Goal: Check status: Check status

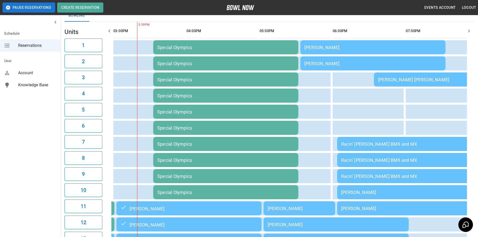
scroll to position [30, 0]
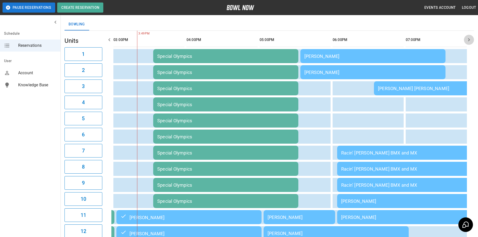
click at [465, 37] on button "button" at bounding box center [469, 40] width 10 height 10
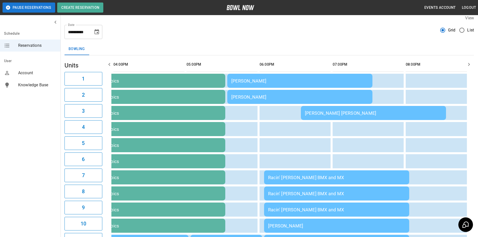
scroll to position [0, 0]
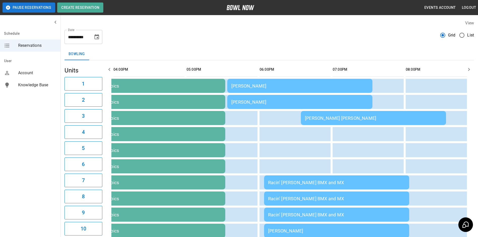
click at [469, 66] on button "button" at bounding box center [469, 69] width 10 height 10
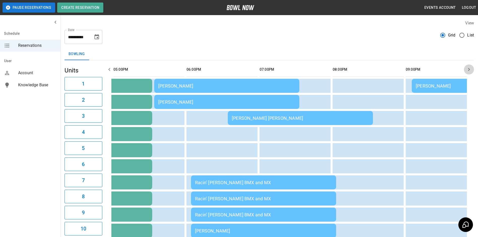
click at [468, 67] on icon "button" at bounding box center [469, 69] width 6 height 6
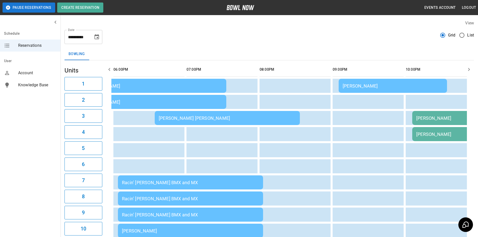
click at [468, 67] on icon "button" at bounding box center [469, 69] width 6 height 6
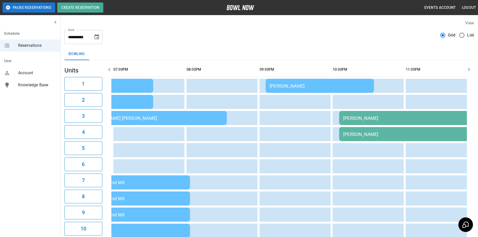
click at [468, 67] on icon "button" at bounding box center [469, 69] width 6 height 6
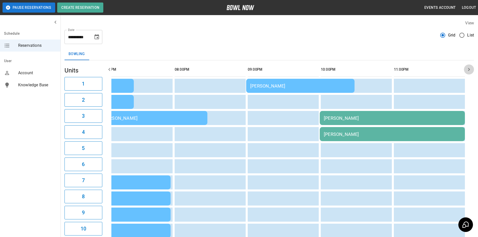
click at [468, 67] on icon "button" at bounding box center [469, 69] width 6 height 6
click at [112, 73] on button "button" at bounding box center [109, 69] width 10 height 10
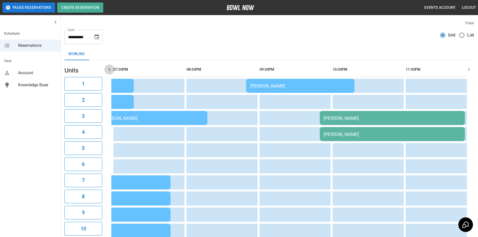
scroll to position [0, 730]
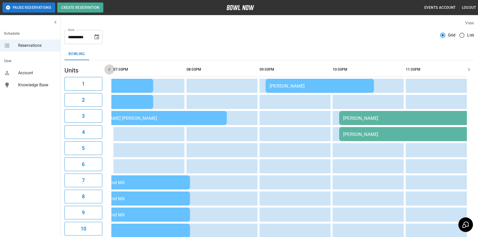
click at [112, 73] on button "button" at bounding box center [109, 69] width 10 height 10
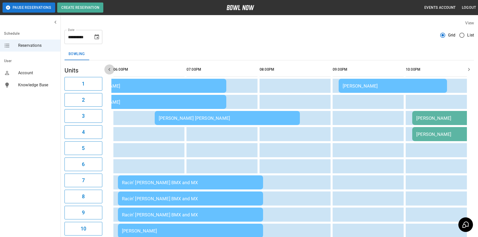
click at [112, 73] on button "button" at bounding box center [109, 69] width 10 height 10
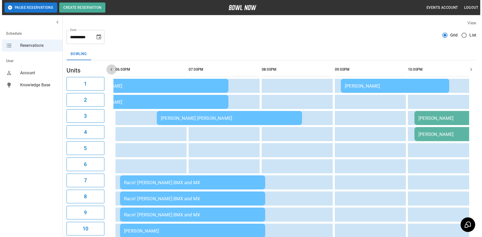
scroll to position [0, 584]
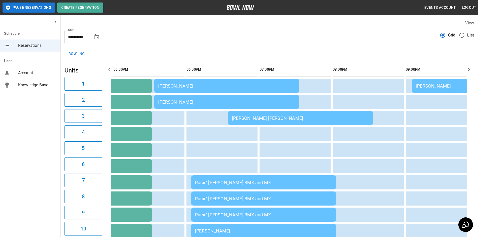
click at [199, 84] on div "[PERSON_NAME]" at bounding box center [226, 85] width 137 height 5
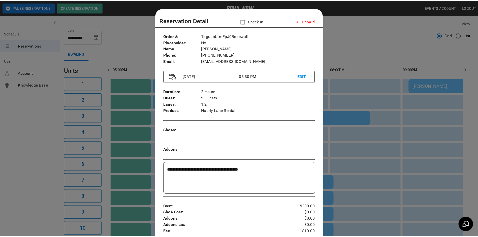
scroll to position [8, 0]
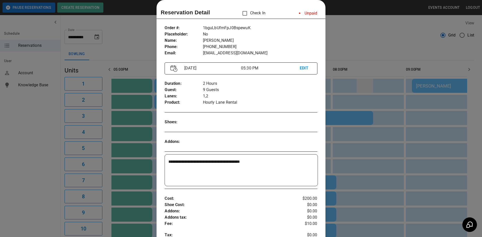
drag, startPoint x: 378, startPoint y: 88, endPoint x: 371, endPoint y: 90, distance: 6.8
click at [376, 88] on div at bounding box center [241, 118] width 482 height 237
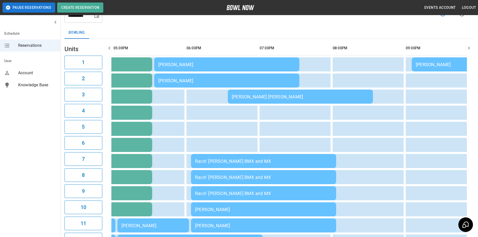
scroll to position [0, 0]
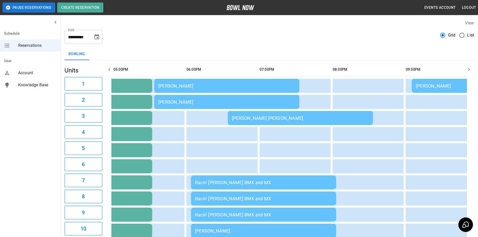
click at [107, 68] on icon "button" at bounding box center [109, 69] width 6 height 6
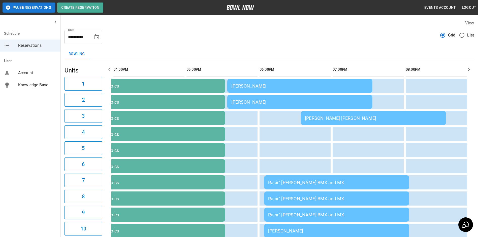
click at [107, 68] on icon "button" at bounding box center [109, 69] width 6 height 6
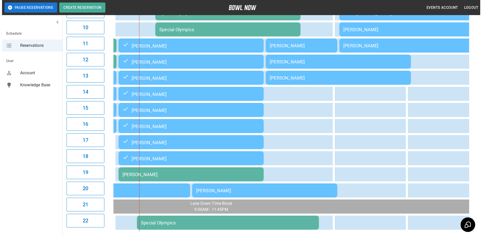
scroll to position [227, 0]
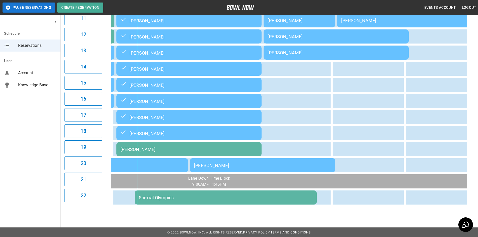
click at [277, 171] on td "[PERSON_NAME]" at bounding box center [262, 165] width 145 height 14
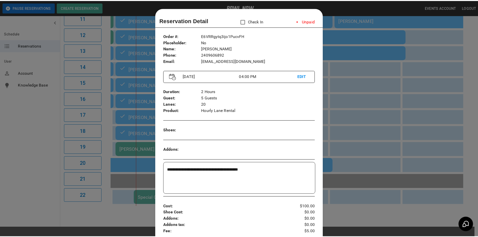
scroll to position [8, 0]
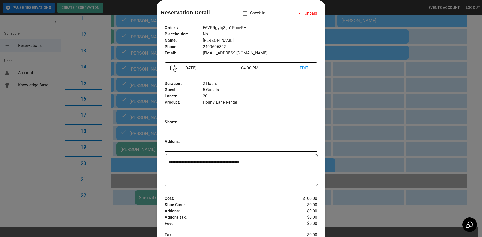
click at [362, 125] on div at bounding box center [241, 118] width 482 height 237
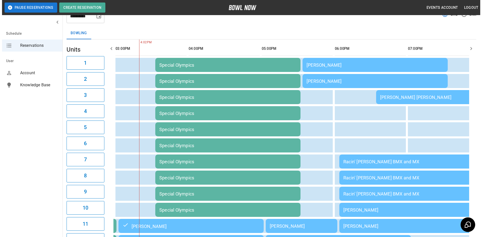
scroll to position [0, 0]
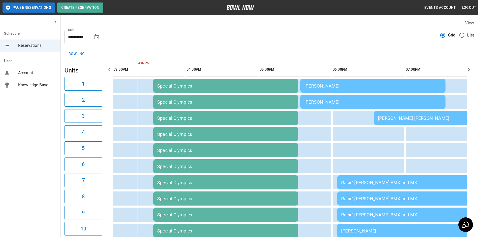
drag, startPoint x: 481, startPoint y: 67, endPoint x: 337, endPoint y: 88, distance: 145.8
click at [337, 88] on div "[PERSON_NAME]" at bounding box center [372, 85] width 137 height 5
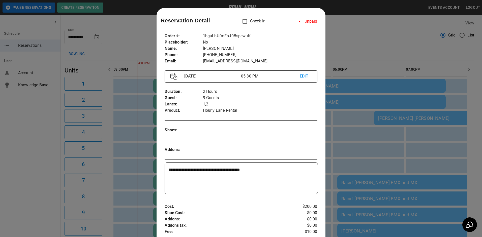
scroll to position [8, 0]
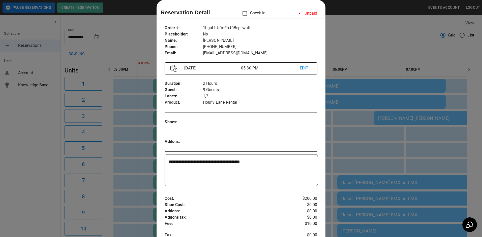
click at [367, 51] on div at bounding box center [241, 118] width 482 height 237
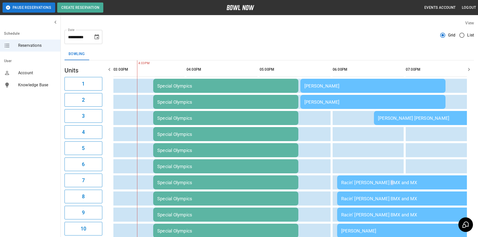
click at [390, 178] on td "Racin’ [PERSON_NAME] BMX and MX" at bounding box center [409, 183] width 145 height 14
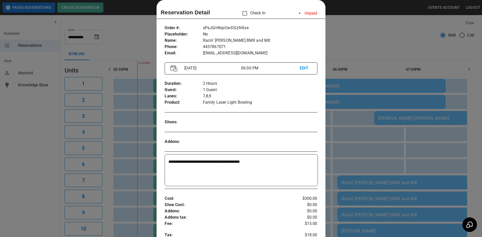
drag, startPoint x: 390, startPoint y: 178, endPoint x: 419, endPoint y: 178, distance: 28.5
click at [421, 179] on div at bounding box center [241, 118] width 482 height 237
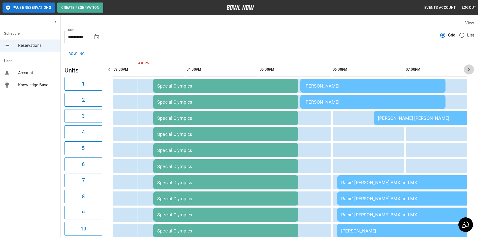
click at [470, 67] on icon "button" at bounding box center [469, 69] width 6 height 6
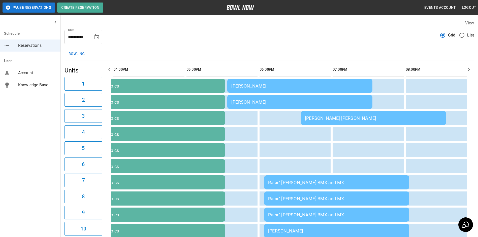
click at [470, 67] on icon "button" at bounding box center [469, 69] width 6 height 6
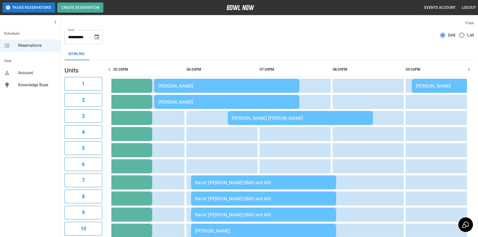
click at [469, 68] on icon "button" at bounding box center [469, 69] width 6 height 6
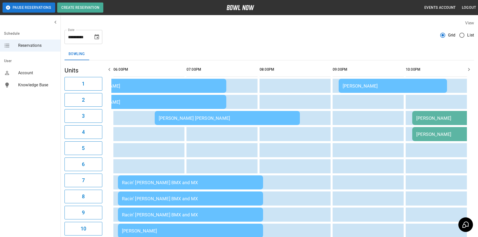
click at [469, 68] on icon "button" at bounding box center [469, 69] width 6 height 6
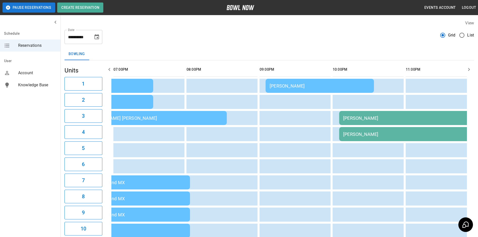
click at [469, 68] on icon "button" at bounding box center [469, 69] width 6 height 6
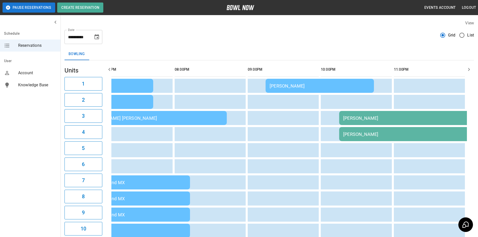
scroll to position [0, 735]
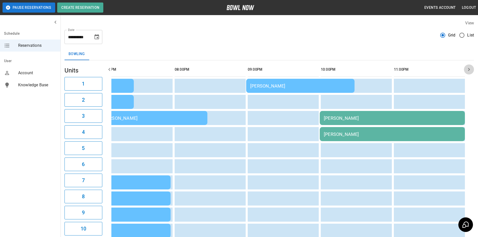
click at [469, 68] on icon "button" at bounding box center [469, 69] width 6 height 6
click at [109, 71] on icon "button" at bounding box center [109, 69] width 6 height 6
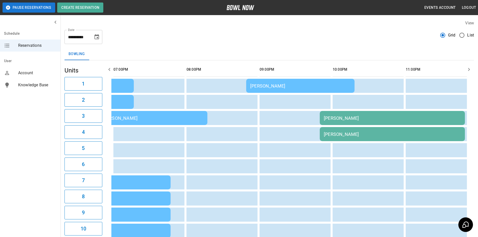
scroll to position [0, 730]
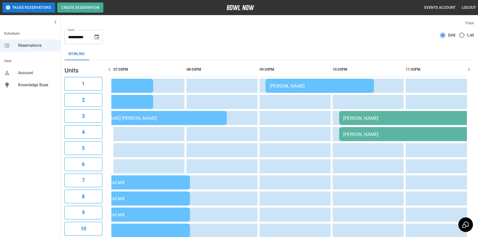
click at [109, 71] on icon "button" at bounding box center [109, 69] width 6 height 6
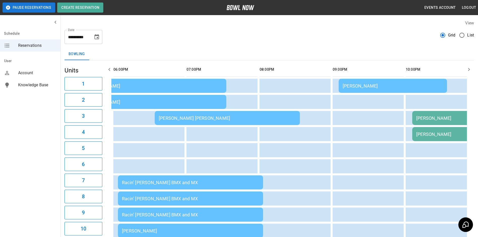
click at [109, 71] on icon "button" at bounding box center [109, 69] width 6 height 6
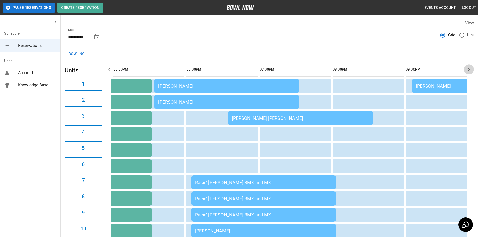
click at [469, 68] on icon "button" at bounding box center [469, 69] width 6 height 6
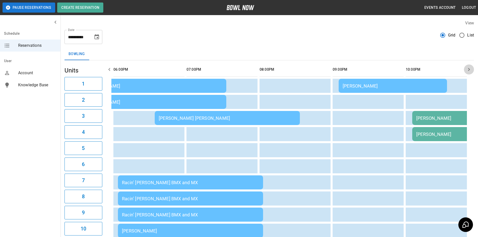
click at [469, 68] on icon "button" at bounding box center [469, 69] width 6 height 6
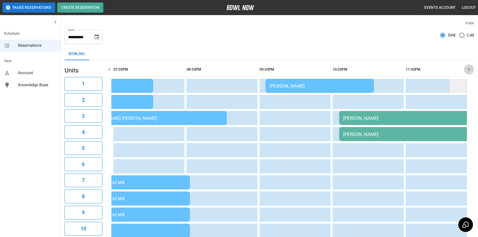
drag, startPoint x: 469, startPoint y: 68, endPoint x: 437, endPoint y: 89, distance: 39.2
click at [468, 68] on icon "button" at bounding box center [469, 69] width 6 height 6
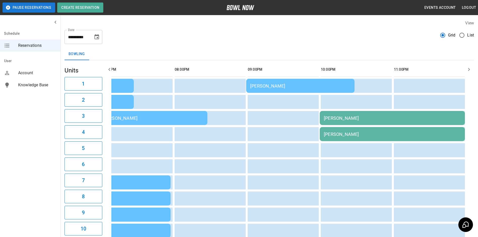
click at [400, 116] on div "[PERSON_NAME]" at bounding box center [392, 118] width 137 height 5
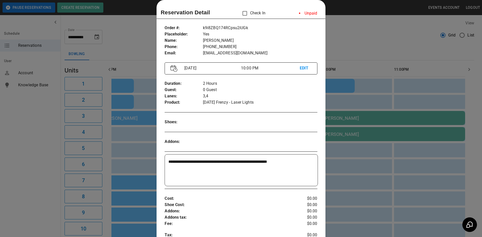
click at [141, 60] on div at bounding box center [241, 118] width 482 height 237
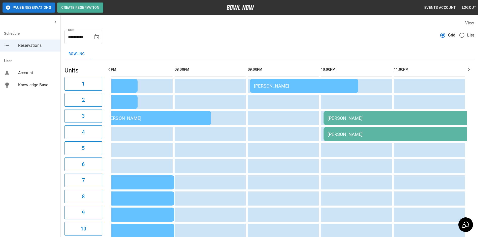
click at [111, 67] on icon "button" at bounding box center [109, 69] width 6 height 6
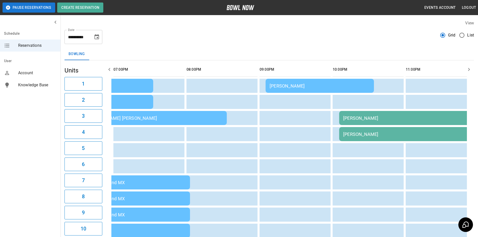
click at [111, 67] on icon "button" at bounding box center [109, 69] width 6 height 6
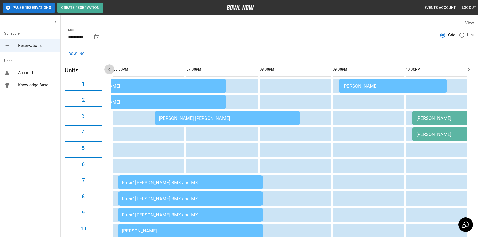
click at [111, 67] on icon "button" at bounding box center [109, 69] width 6 height 6
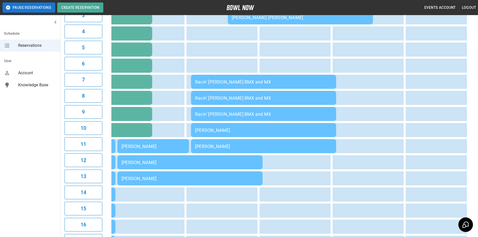
click at [216, 145] on div "[PERSON_NAME]" at bounding box center [263, 146] width 137 height 5
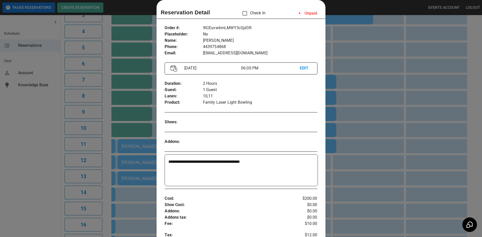
click at [133, 97] on div at bounding box center [241, 118] width 482 height 237
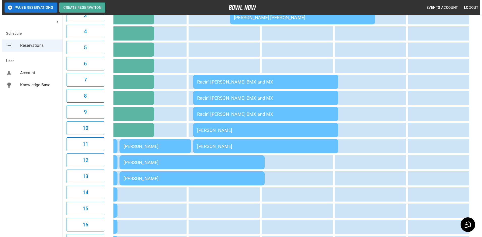
scroll to position [231, 0]
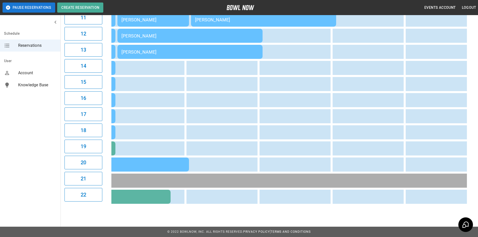
click at [162, 162] on div "[PERSON_NAME]" at bounding box center [116, 164] width 137 height 5
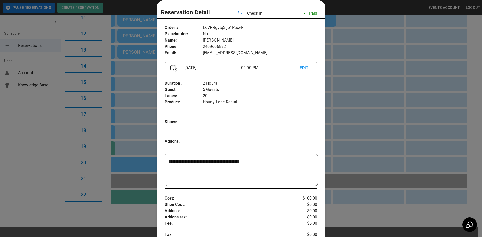
scroll to position [0, 511]
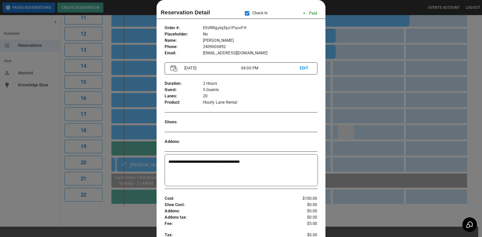
click at [352, 135] on div at bounding box center [241, 118] width 482 height 237
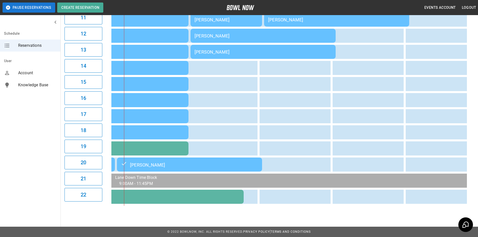
click at [227, 162] on div "[PERSON_NAME]" at bounding box center [189, 165] width 137 height 6
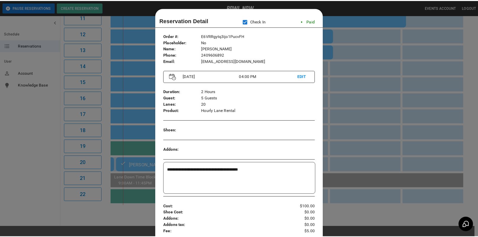
scroll to position [8, 0]
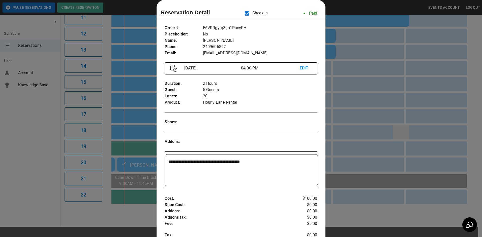
drag, startPoint x: 412, startPoint y: 136, endPoint x: 403, endPoint y: 131, distance: 9.7
click at [407, 132] on div at bounding box center [241, 118] width 482 height 237
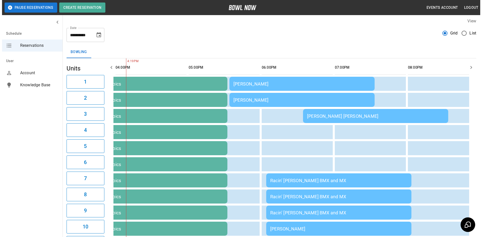
scroll to position [0, 0]
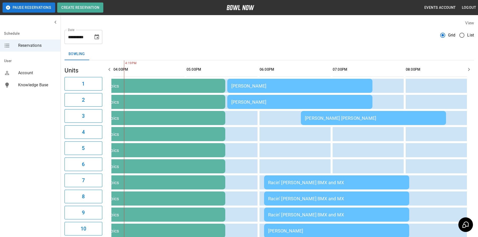
click at [337, 182] on div "Racin’ [PERSON_NAME] BMX and MX" at bounding box center [336, 182] width 137 height 5
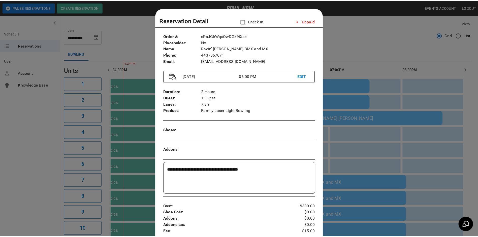
scroll to position [8, 0]
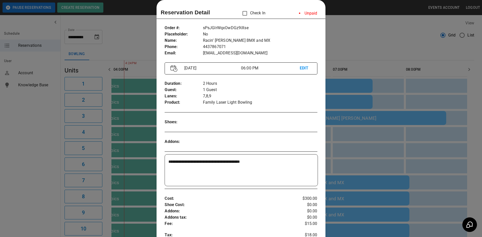
click at [359, 159] on div at bounding box center [241, 118] width 482 height 237
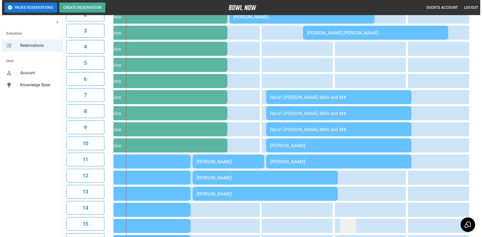
scroll to position [0, 0]
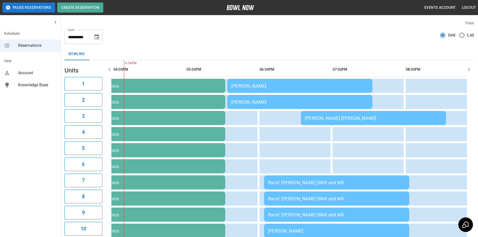
click at [316, 106] on td "[PERSON_NAME]" at bounding box center [299, 102] width 145 height 14
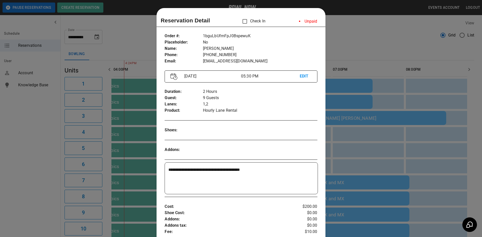
scroll to position [8, 0]
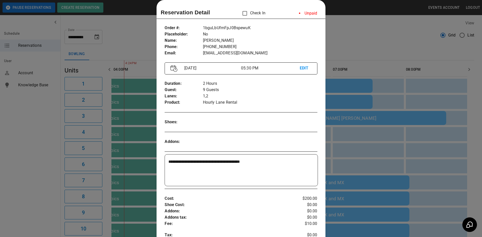
click at [348, 53] on div at bounding box center [241, 118] width 482 height 237
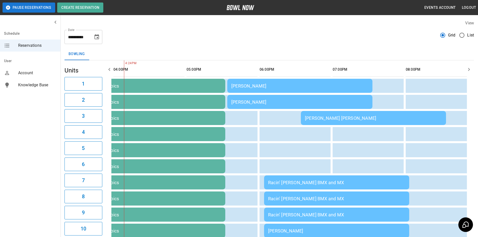
click at [307, 88] on div "[PERSON_NAME]" at bounding box center [299, 85] width 137 height 5
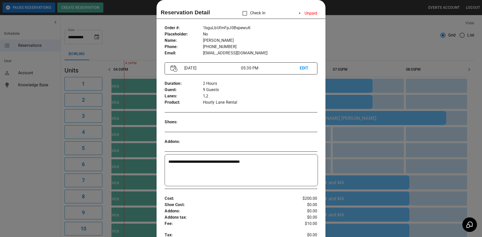
click at [343, 49] on div at bounding box center [241, 118] width 482 height 237
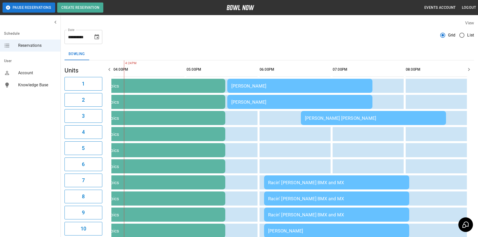
click at [309, 90] on td "[PERSON_NAME]" at bounding box center [299, 86] width 145 height 14
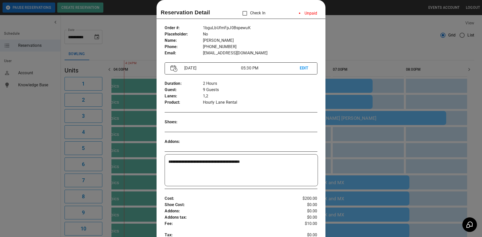
drag, startPoint x: 388, startPoint y: 43, endPoint x: 393, endPoint y: 43, distance: 5.6
click at [388, 43] on div at bounding box center [241, 118] width 482 height 237
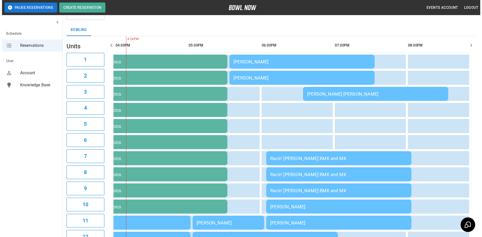
scroll to position [25, 0]
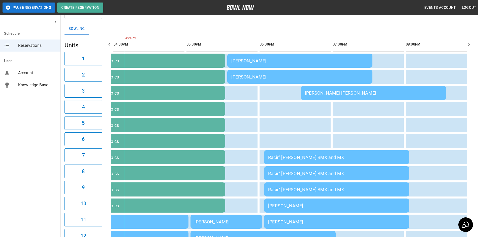
click at [352, 94] on div "[PERSON_NAME] [PERSON_NAME]" at bounding box center [373, 92] width 137 height 5
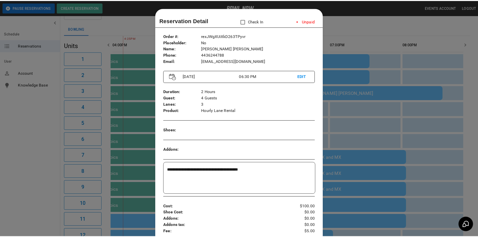
scroll to position [8, 0]
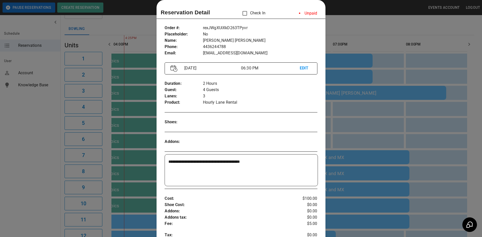
click at [362, 100] on div at bounding box center [241, 118] width 482 height 237
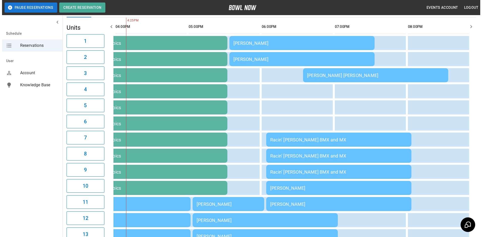
scroll to position [50, 0]
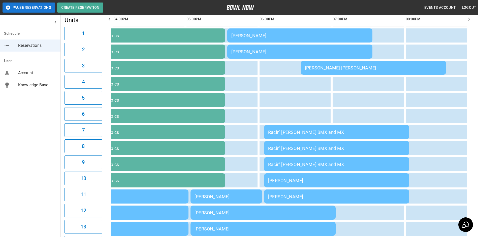
click at [327, 129] on td "Racin’ [PERSON_NAME] BMX and MX" at bounding box center [336, 132] width 145 height 14
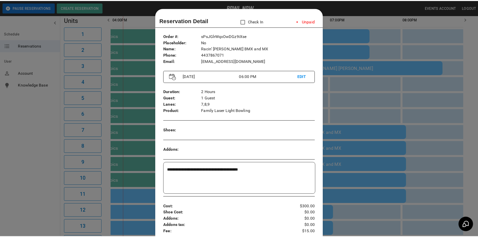
scroll to position [8, 0]
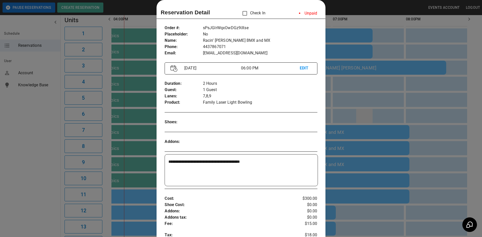
click at [365, 116] on div at bounding box center [241, 118] width 482 height 237
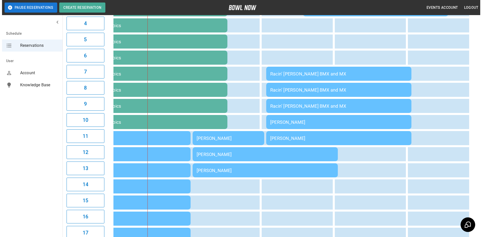
scroll to position [176, 0]
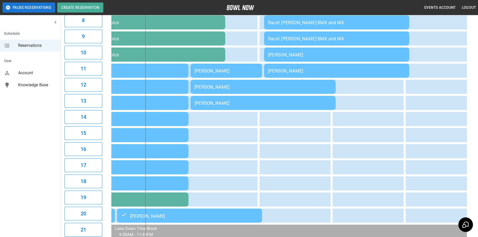
click at [144, 167] on div "[PERSON_NAME]" at bounding box center [115, 167] width 137 height 6
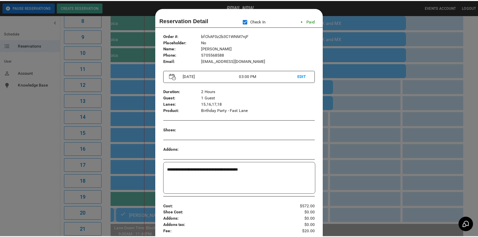
scroll to position [8, 0]
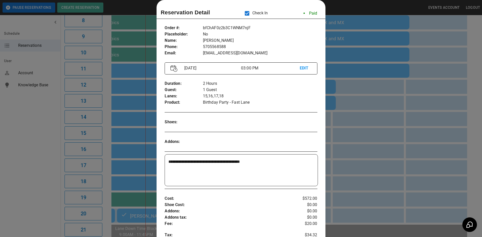
click at [407, 126] on div at bounding box center [241, 118] width 482 height 237
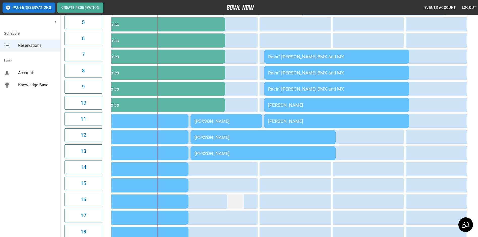
scroll to position [151, 0]
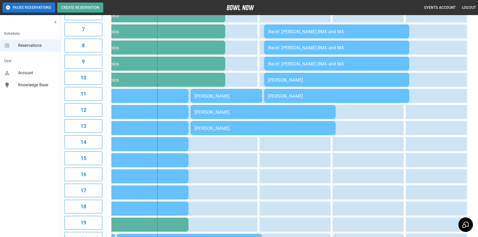
click at [105, 44] on div "09:00AM 10:00AM 11:00AM 12:00PM 01:00PM 02:00PM 03:00PM 04:00PM 05:00PM 06:00PM…" at bounding box center [288, 95] width 369 height 373
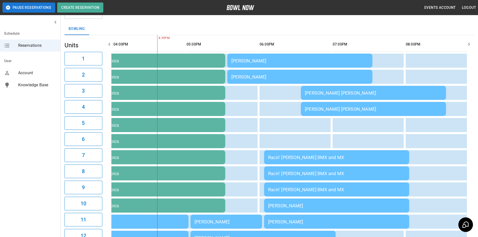
click at [56, 19] on icon "mailbox folders" at bounding box center [55, 22] width 6 height 6
click at [60, 19] on div "**********" at bounding box center [268, 201] width 417 height 421
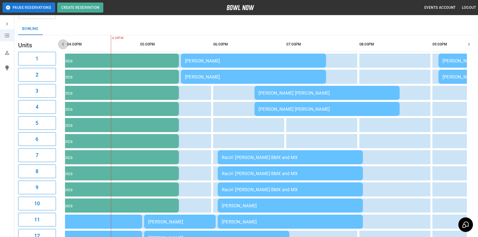
click at [63, 47] on button "button" at bounding box center [63, 44] width 10 height 10
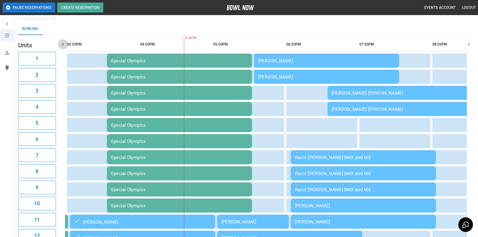
click at [63, 47] on button "button" at bounding box center [63, 44] width 10 height 10
drag, startPoint x: 63, startPoint y: 47, endPoint x: 66, endPoint y: 52, distance: 5.7
click at [65, 50] on div "09:00AM 10:00AM 11:00AM 12:00PM 01:00PM 02:00PM 03:00PM 04:00PM 05:00PM 06:00PM…" at bounding box center [266, 221] width 416 height 373
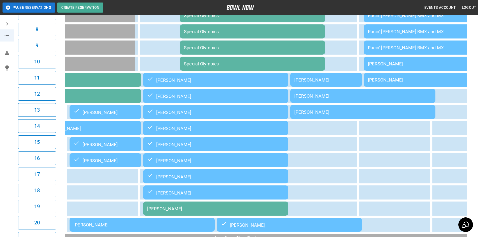
scroll to position [176, 0]
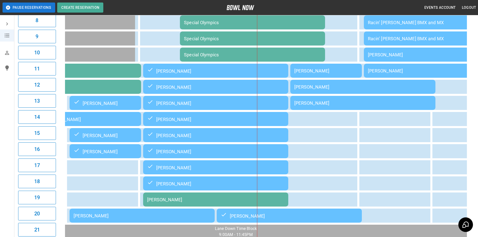
drag, startPoint x: 320, startPoint y: 118, endPoint x: 243, endPoint y: 105, distance: 77.9
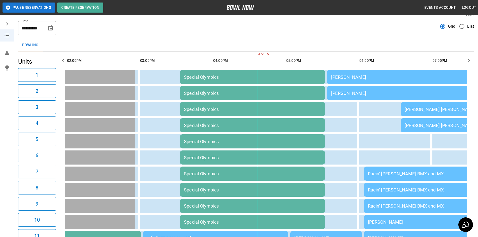
scroll to position [0, 0]
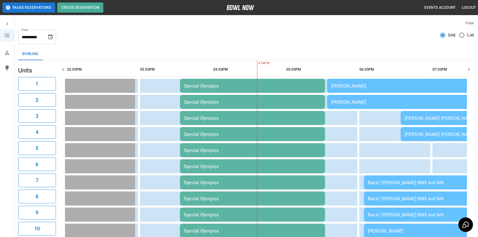
click at [275, 37] on div "**********" at bounding box center [246, 35] width 456 height 18
click at [50, 38] on icon "Choose date, selected date is Sep 27, 2025" at bounding box center [50, 37] width 6 height 6
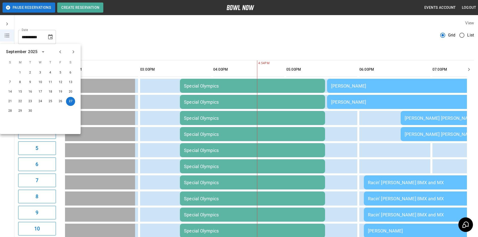
click at [74, 51] on icon "Next month" at bounding box center [74, 51] width 2 height 3
click at [71, 73] on button "4" at bounding box center [70, 72] width 9 height 9
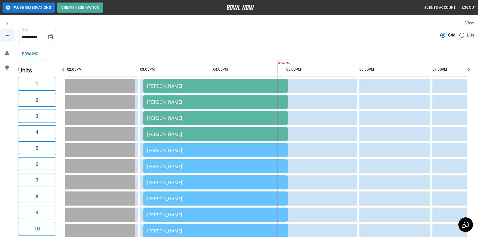
click at [470, 68] on icon "button" at bounding box center [469, 69] width 6 height 6
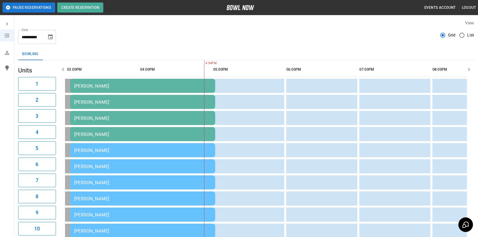
scroll to position [0, 438]
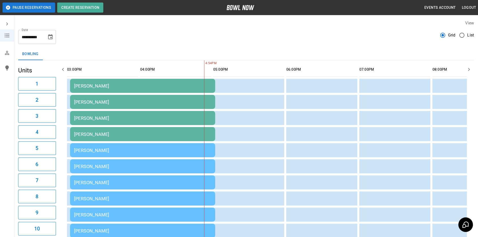
click at [470, 68] on icon "button" at bounding box center [469, 69] width 6 height 6
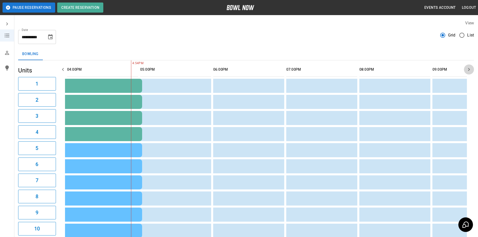
click at [470, 68] on icon "button" at bounding box center [469, 69] width 6 height 6
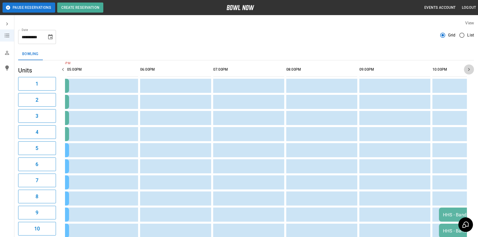
click at [470, 68] on icon "button" at bounding box center [469, 69] width 6 height 6
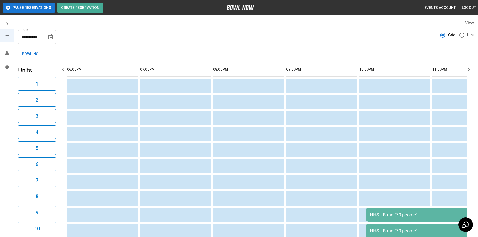
click at [470, 68] on icon "button" at bounding box center [469, 69] width 6 height 6
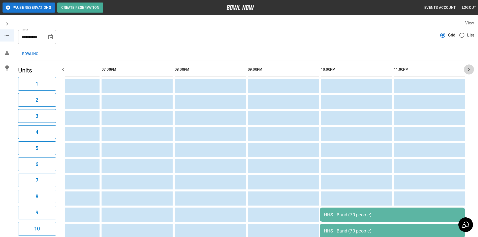
click at [470, 68] on icon "button" at bounding box center [469, 69] width 6 height 6
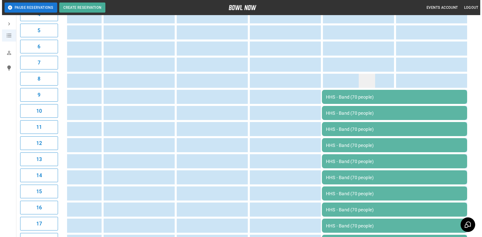
scroll to position [130, 0]
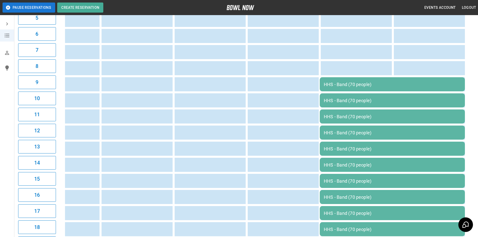
click at [333, 87] on td "HHS - Band (70 people)" at bounding box center [392, 84] width 145 height 14
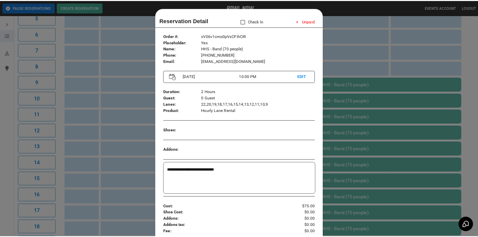
scroll to position [8, 0]
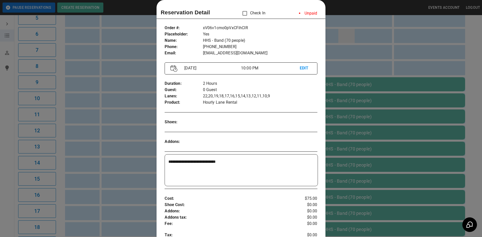
click at [340, 35] on div at bounding box center [241, 118] width 482 height 237
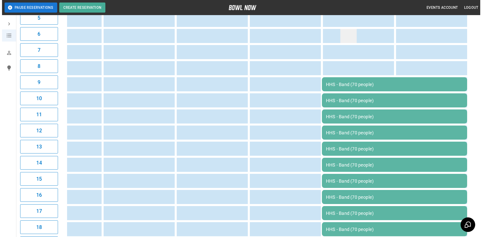
scroll to position [0, 700]
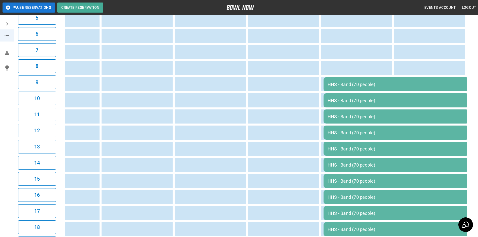
click at [334, 196] on div "HHS - Band (70 people)" at bounding box center [395, 197] width 137 height 5
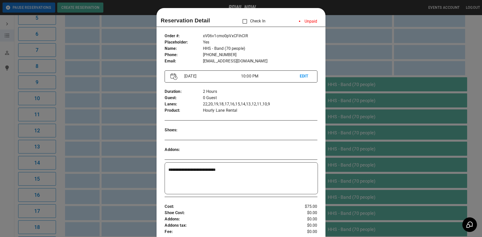
scroll to position [8, 0]
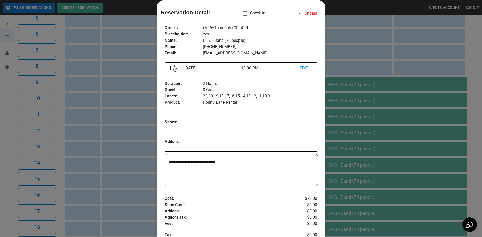
click at [299, 68] on p "EDIT" at bounding box center [305, 68] width 12 height 6
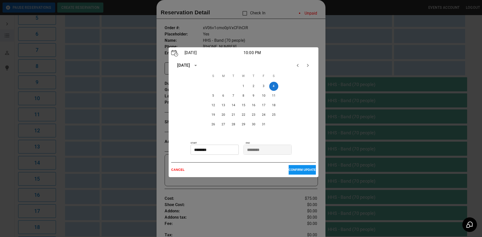
click at [293, 171] on p "CONFIRM UPDATE" at bounding box center [301, 170] width 27 height 4
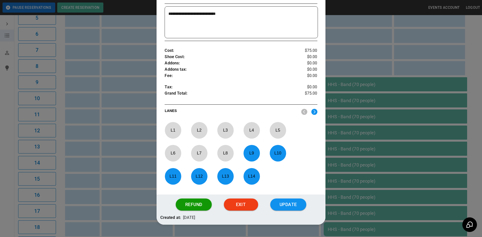
scroll to position [169, 0]
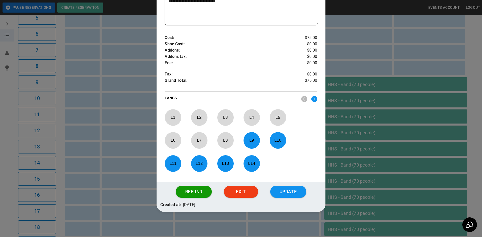
click at [314, 99] on img at bounding box center [314, 99] width 6 height 6
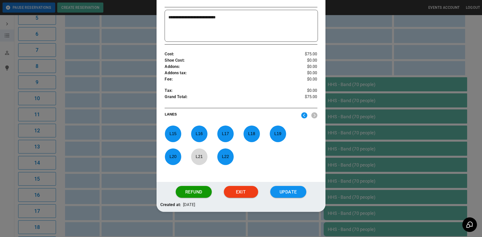
click at [200, 131] on p "L 16" at bounding box center [199, 134] width 17 height 12
drag, startPoint x: 170, startPoint y: 159, endPoint x: 176, endPoint y: 156, distance: 6.5
click at [171, 158] on p "L 20" at bounding box center [172, 157] width 17 height 12
drag, startPoint x: 223, startPoint y: 158, endPoint x: 222, endPoint y: 143, distance: 15.2
click at [223, 157] on p "L 22" at bounding box center [225, 157] width 17 height 12
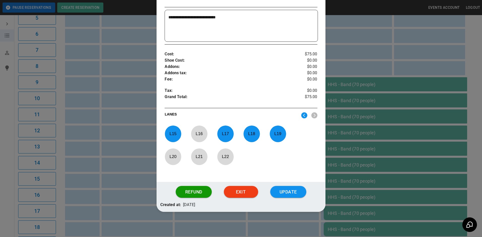
drag, startPoint x: 222, startPoint y: 137, endPoint x: 233, endPoint y: 136, distance: 11.1
click at [223, 137] on p "L 17" at bounding box center [225, 134] width 17 height 12
click at [250, 134] on p "L 18" at bounding box center [251, 134] width 17 height 12
drag, startPoint x: 250, startPoint y: 134, endPoint x: 274, endPoint y: 134, distance: 23.9
click at [274, 134] on p "L 19" at bounding box center [277, 134] width 17 height 12
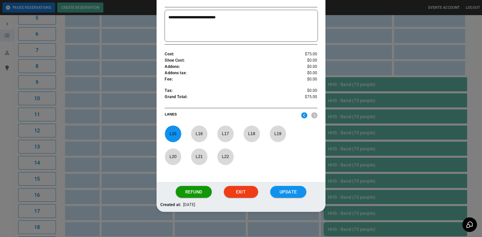
drag, startPoint x: 274, startPoint y: 134, endPoint x: 283, endPoint y: 160, distance: 27.7
click at [283, 160] on div "L 15 L 16 L 17 L 18 L 19 L 20 L 21 L 22" at bounding box center [240, 147] width 152 height 42
click at [286, 191] on button "Update" at bounding box center [288, 192] width 36 height 12
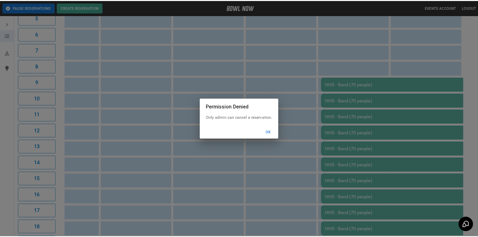
scroll to position [0, 685]
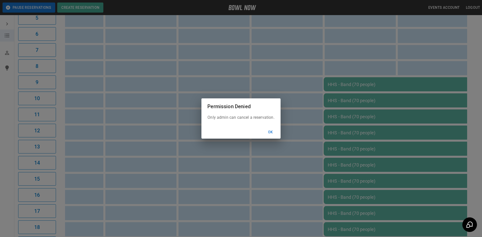
click at [271, 132] on button "Ok" at bounding box center [270, 132] width 16 height 9
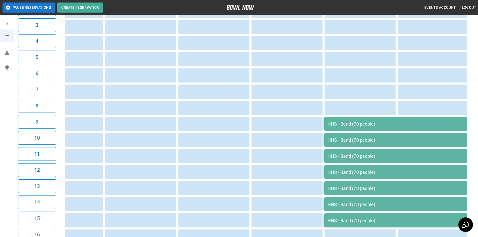
scroll to position [0, 0]
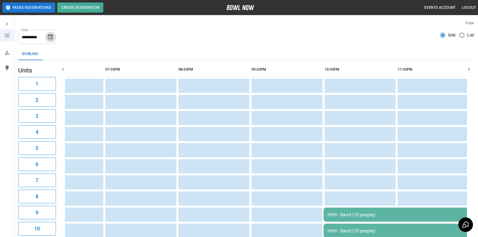
click at [54, 38] on button "Choose date, selected date is Oct 4, 2025" at bounding box center [50, 37] width 10 height 10
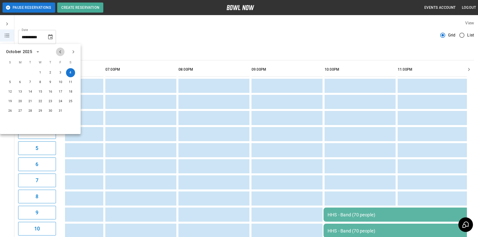
click at [59, 51] on icon "Previous month" at bounding box center [60, 52] width 6 height 6
click at [69, 99] on button "27" at bounding box center [70, 101] width 9 height 9
type input "**********"
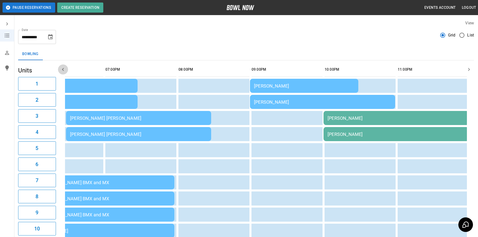
click at [63, 71] on icon "button" at bounding box center [63, 69] width 6 height 6
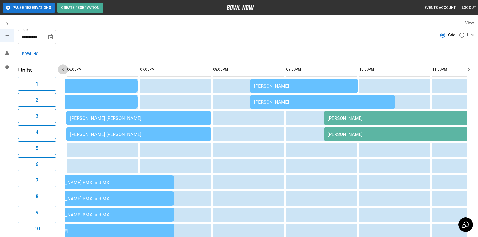
scroll to position [0, 657]
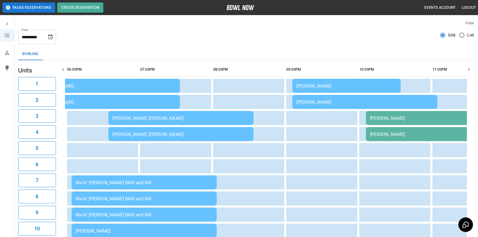
click at [63, 71] on icon "button" at bounding box center [63, 69] width 6 height 6
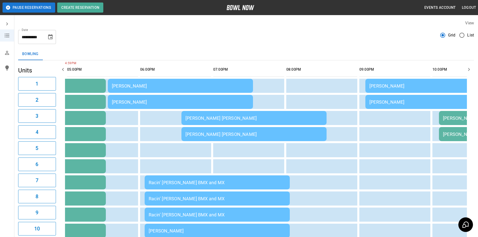
click at [63, 71] on icon "button" at bounding box center [63, 69] width 6 height 6
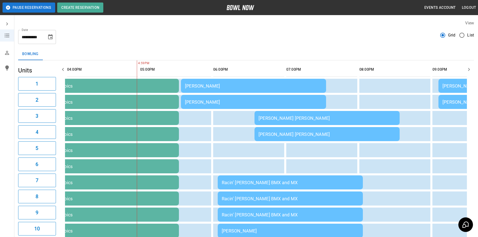
scroll to position [0, 511]
click at [63, 71] on icon "button" at bounding box center [63, 69] width 6 height 6
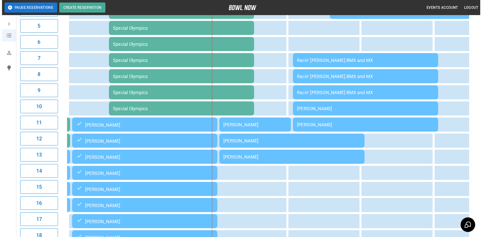
scroll to position [176, 0]
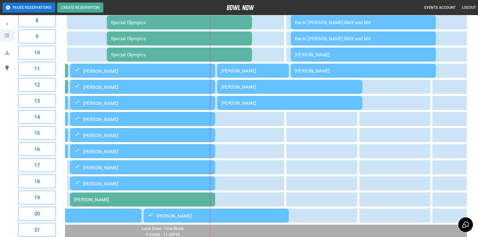
click at [231, 86] on div "[PERSON_NAME]" at bounding box center [289, 86] width 137 height 5
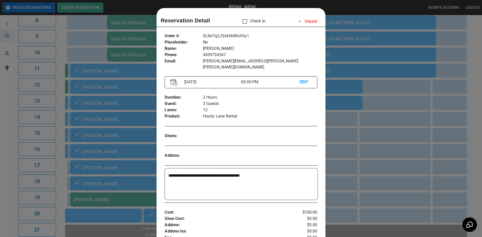
scroll to position [8, 0]
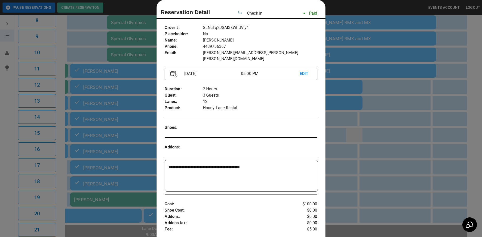
click at [357, 135] on div at bounding box center [241, 118] width 482 height 237
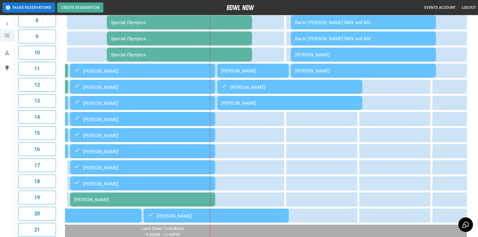
click at [328, 104] on div "[PERSON_NAME]" at bounding box center [289, 102] width 137 height 5
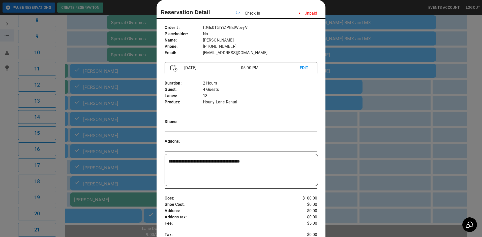
click at [378, 154] on div at bounding box center [241, 118] width 482 height 237
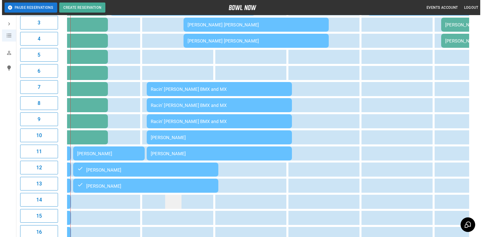
scroll to position [50, 0]
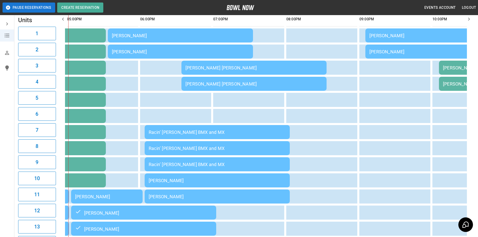
click at [183, 137] on td "Racin’ [PERSON_NAME] BMX and MX" at bounding box center [217, 132] width 145 height 14
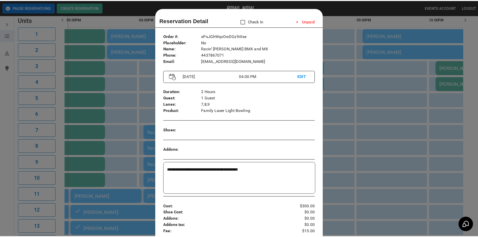
scroll to position [8, 0]
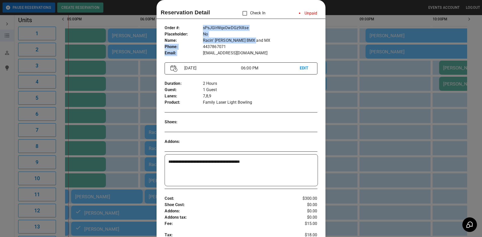
drag, startPoint x: 199, startPoint y: 41, endPoint x: 269, endPoint y: 41, distance: 70.0
click at [269, 41] on div "Order # : Placeholder : Name : Phone : Email : sPsJGlrWqxOwDGz9iXse No Racin’ […" at bounding box center [240, 41] width 152 height 40
click at [270, 41] on p "Racin’ [PERSON_NAME] BMX and MX" at bounding box center [260, 41] width 114 height 6
click at [232, 41] on p "Racin’ [PERSON_NAME] BMX and MX" at bounding box center [260, 41] width 114 height 6
click at [223, 42] on p "Racin’ [PERSON_NAME] BMX and MX" at bounding box center [260, 41] width 114 height 6
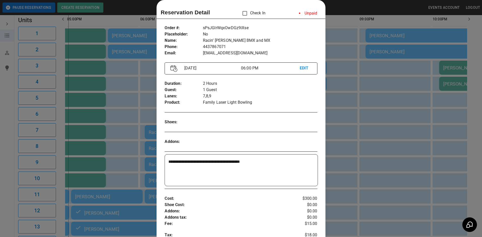
drag, startPoint x: 91, startPoint y: 100, endPoint x: 89, endPoint y: 94, distance: 6.6
click at [91, 97] on div at bounding box center [241, 118] width 482 height 237
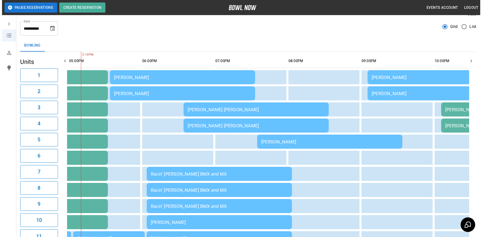
scroll to position [0, 0]
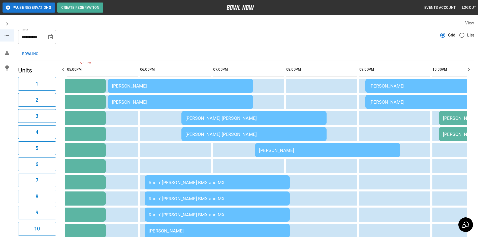
click at [228, 91] on td "[PERSON_NAME]" at bounding box center [180, 86] width 145 height 14
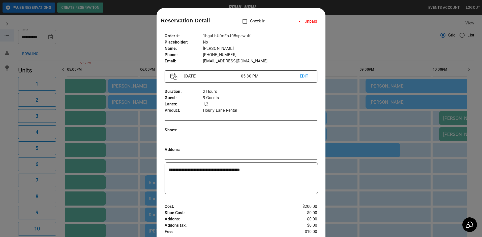
scroll to position [8, 0]
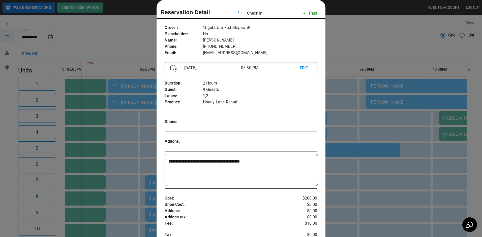
click at [347, 39] on div at bounding box center [241, 118] width 482 height 237
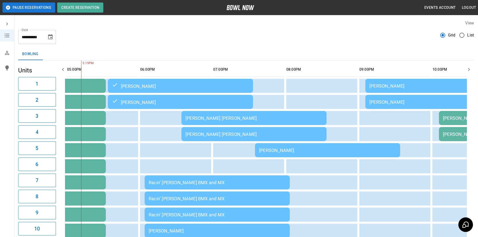
click at [195, 193] on td "Racin’ [PERSON_NAME] BMX and MX" at bounding box center [217, 199] width 145 height 14
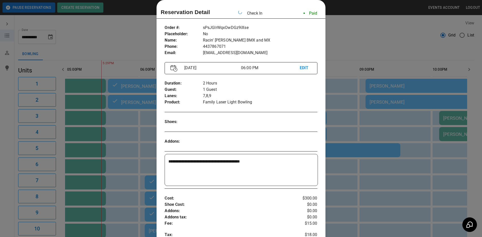
click at [136, 42] on div at bounding box center [241, 118] width 482 height 237
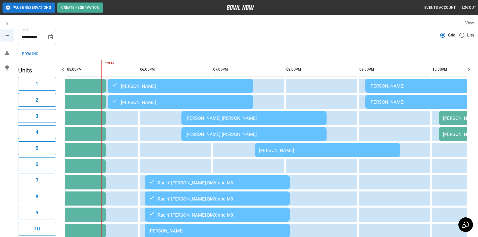
click at [194, 194] on td "Racin’ [PERSON_NAME] BMX and MX" at bounding box center [217, 199] width 145 height 14
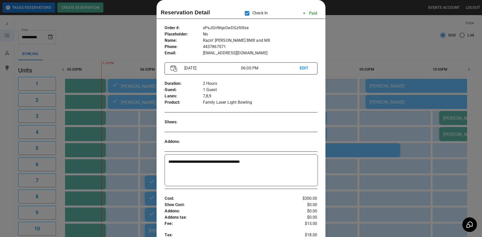
click at [144, 123] on div at bounding box center [241, 118] width 482 height 237
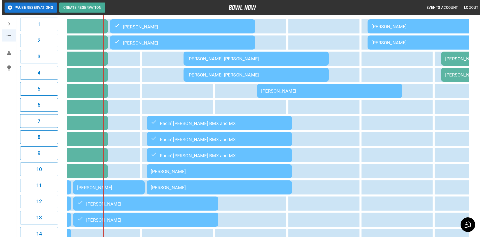
scroll to position [50, 0]
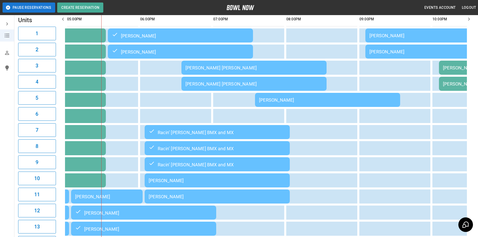
click at [220, 183] on div "[PERSON_NAME]" at bounding box center [217, 180] width 137 height 5
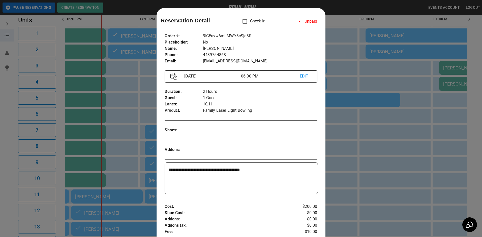
scroll to position [8, 0]
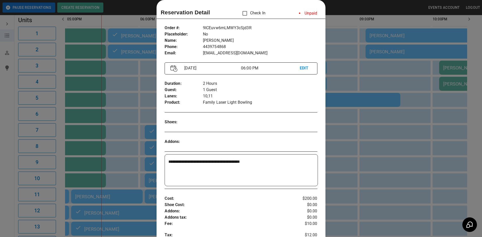
click at [123, 140] on div at bounding box center [241, 118] width 482 height 237
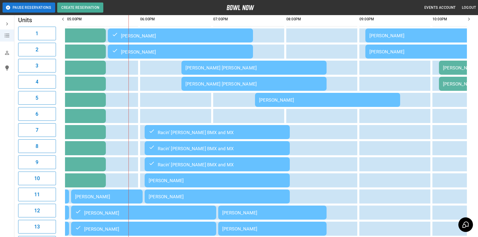
click at [223, 194] on td "[PERSON_NAME]" at bounding box center [217, 197] width 145 height 14
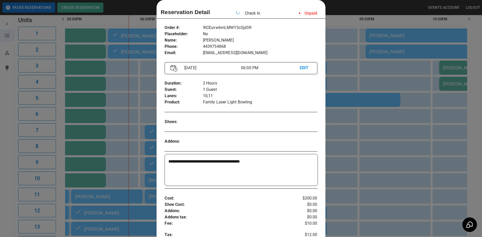
click at [372, 104] on div at bounding box center [241, 118] width 482 height 237
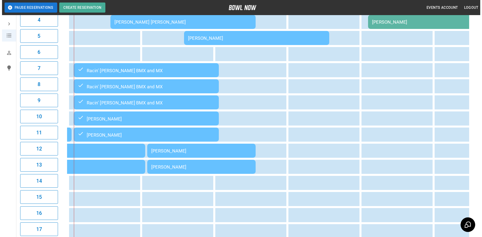
scroll to position [76, 0]
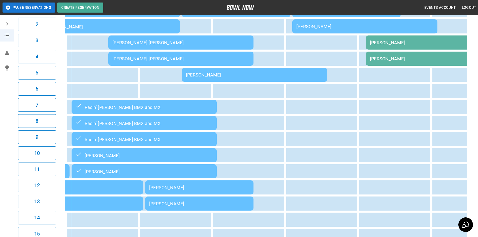
click at [177, 57] on div "[PERSON_NAME] [PERSON_NAME]" at bounding box center [180, 58] width 137 height 5
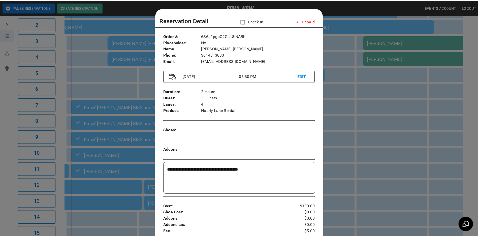
scroll to position [8, 0]
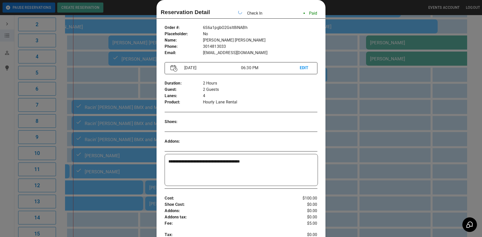
click at [330, 114] on div at bounding box center [241, 118] width 482 height 237
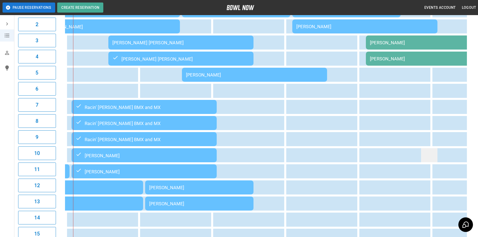
click at [426, 161] on td "sticky table" at bounding box center [429, 155] width 16 height 14
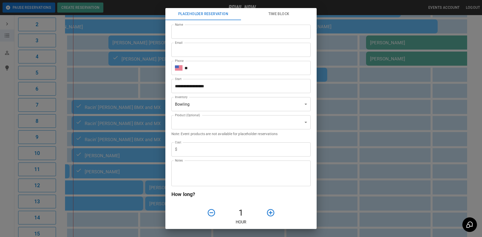
type input "**********"
click at [351, 134] on div "**********" at bounding box center [241, 118] width 482 height 237
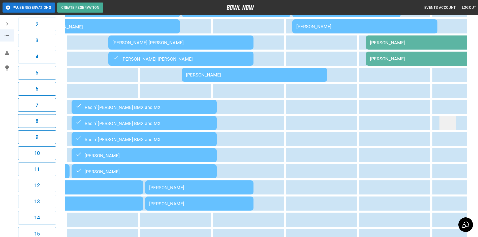
drag, startPoint x: 461, startPoint y: 128, endPoint x: 442, endPoint y: 128, distance: 18.9
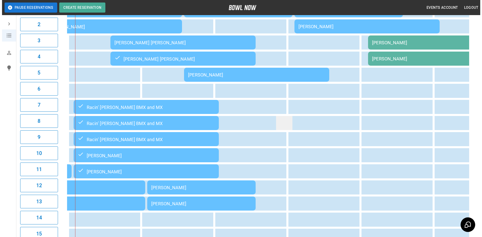
scroll to position [0, 0]
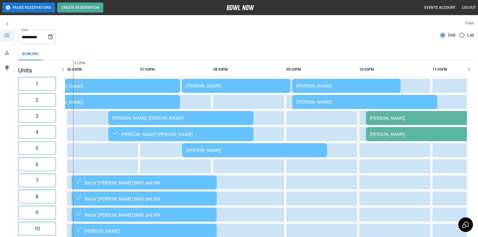
click at [180, 116] on td "[PERSON_NAME] [PERSON_NAME]" at bounding box center [180, 118] width 145 height 14
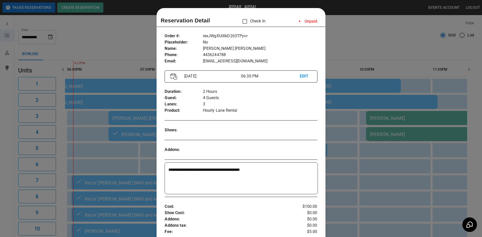
scroll to position [8, 0]
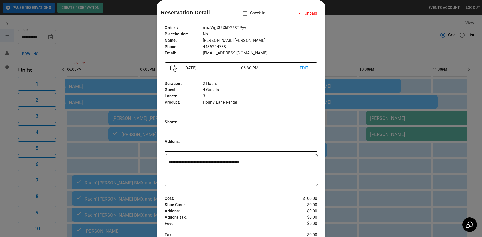
drag, startPoint x: 400, startPoint y: 50, endPoint x: 312, endPoint y: 113, distance: 108.0
click at [379, 51] on div at bounding box center [241, 118] width 482 height 237
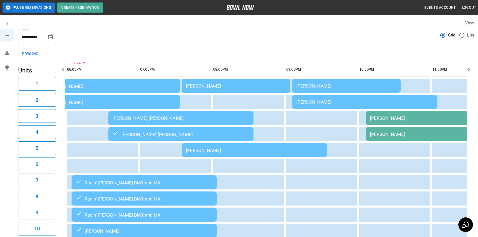
click at [114, 183] on div "Racin’ [PERSON_NAME] BMX and MX" at bounding box center [144, 183] width 137 height 6
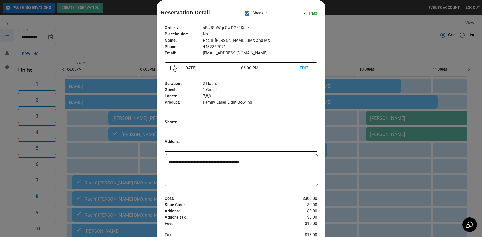
drag, startPoint x: 345, startPoint y: 128, endPoint x: 292, endPoint y: 131, distance: 52.7
click at [346, 128] on div at bounding box center [241, 118] width 482 height 237
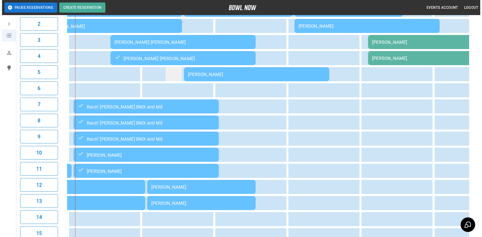
scroll to position [101, 0]
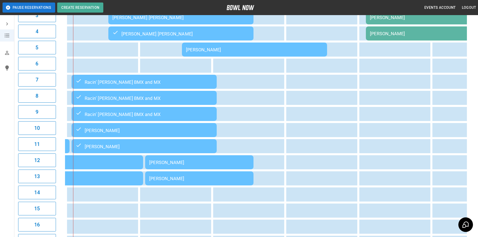
click at [134, 137] on td "[PERSON_NAME]" at bounding box center [144, 130] width 145 height 14
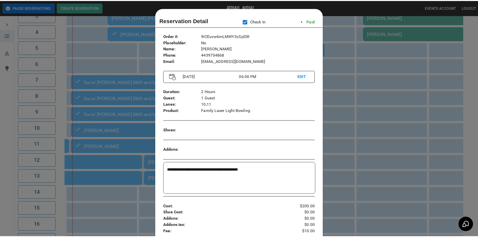
scroll to position [8, 0]
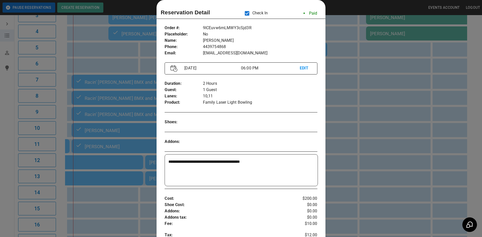
click at [343, 123] on div at bounding box center [241, 118] width 482 height 237
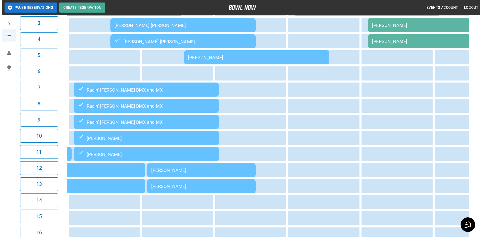
scroll to position [0, 0]
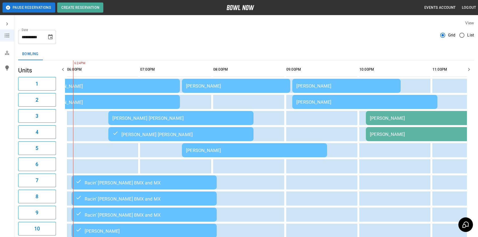
click at [242, 125] on td "[PERSON_NAME] [PERSON_NAME]" at bounding box center [180, 118] width 145 height 14
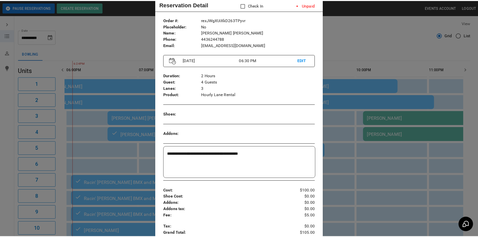
scroll to position [8, 0]
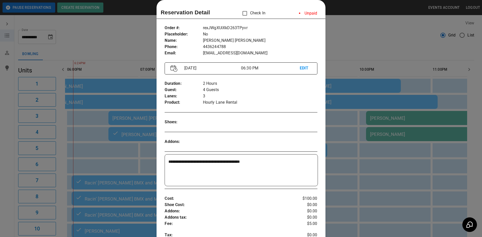
click at [350, 46] on div at bounding box center [241, 118] width 482 height 237
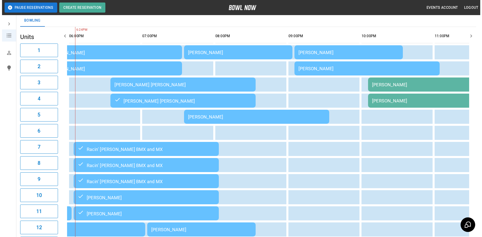
scroll to position [25, 0]
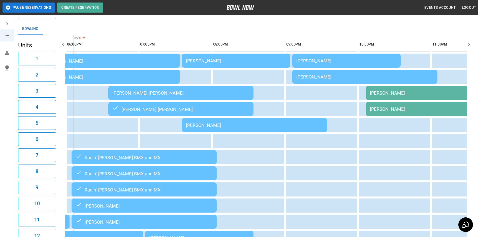
click at [231, 129] on td "[PERSON_NAME]" at bounding box center [254, 125] width 145 height 14
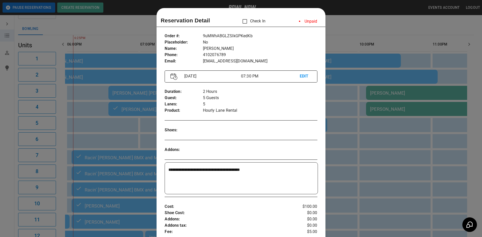
scroll to position [8, 0]
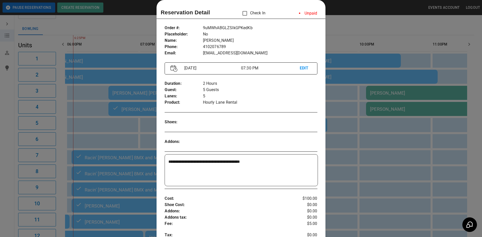
click at [366, 130] on div at bounding box center [241, 118] width 482 height 237
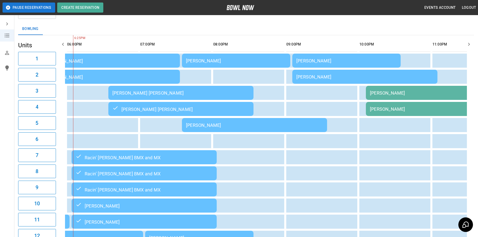
click at [213, 63] on div "[PERSON_NAME]" at bounding box center [236, 60] width 100 height 5
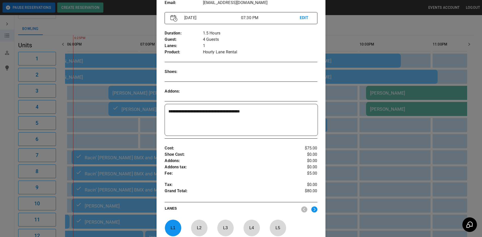
scroll to position [33, 0]
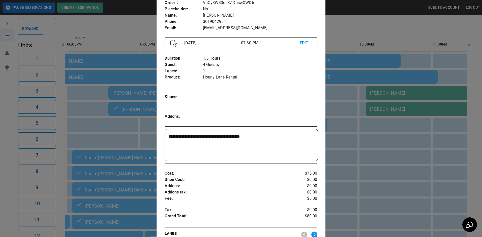
click at [334, 44] on div at bounding box center [241, 118] width 482 height 237
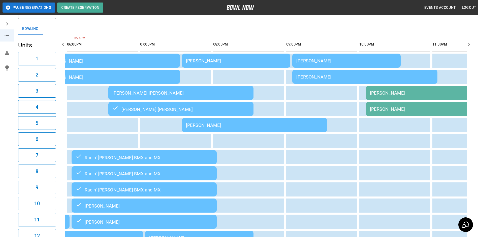
click at [271, 59] on div "[PERSON_NAME]" at bounding box center [236, 60] width 100 height 5
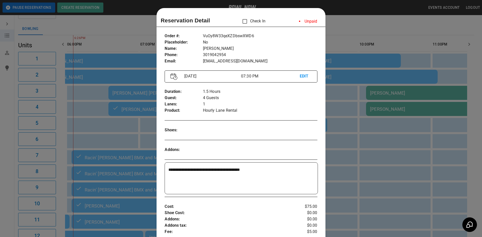
scroll to position [8, 0]
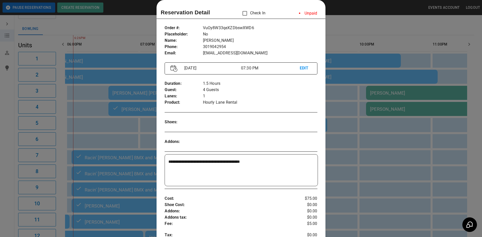
drag, startPoint x: 338, startPoint y: 27, endPoint x: 197, endPoint y: 60, distance: 143.8
click at [336, 27] on div at bounding box center [241, 118] width 482 height 237
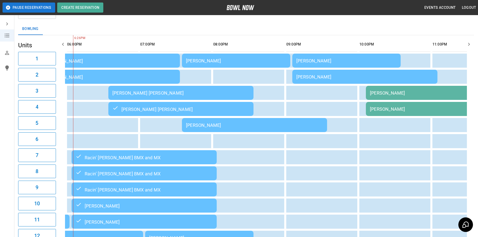
click at [249, 62] on div "[PERSON_NAME]" at bounding box center [236, 60] width 100 height 5
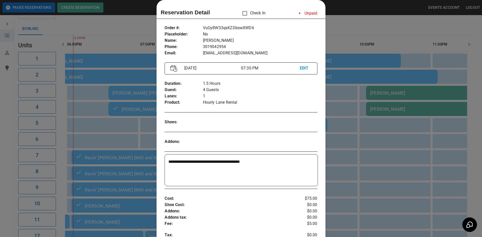
click at [338, 36] on div at bounding box center [241, 118] width 482 height 237
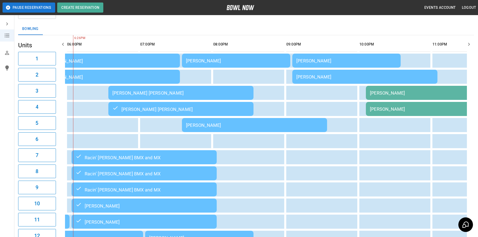
click at [242, 63] on div "[PERSON_NAME]" at bounding box center [236, 60] width 100 height 5
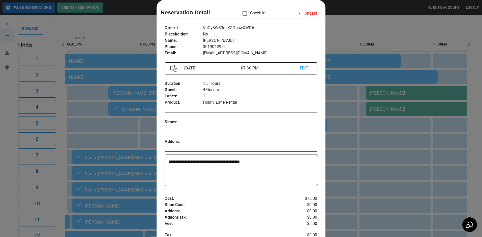
click at [344, 31] on div at bounding box center [241, 118] width 482 height 237
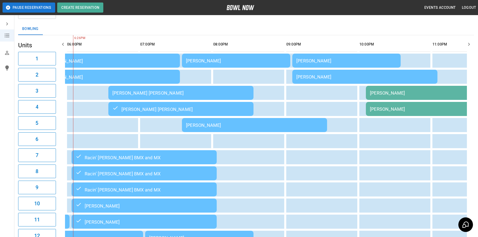
click at [268, 58] on div "[PERSON_NAME]" at bounding box center [236, 60] width 100 height 5
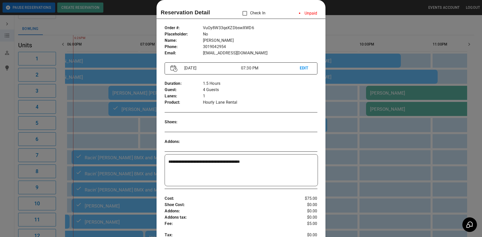
click at [337, 32] on div at bounding box center [241, 118] width 482 height 237
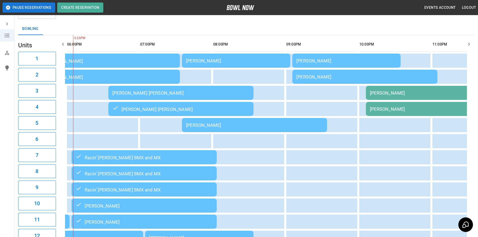
click at [224, 92] on div "[PERSON_NAME] [PERSON_NAME]" at bounding box center [180, 92] width 137 height 5
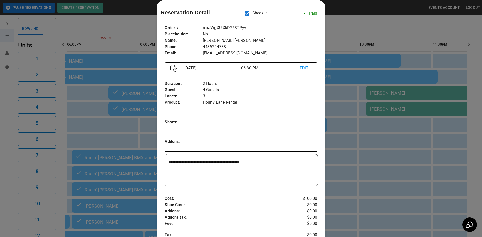
click at [337, 21] on div at bounding box center [241, 118] width 482 height 237
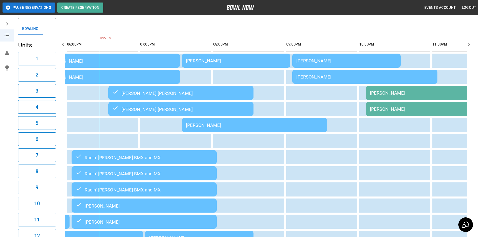
click at [220, 100] on td "[PERSON_NAME] [PERSON_NAME]" at bounding box center [180, 93] width 145 height 14
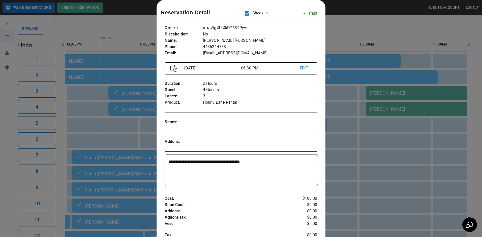
click at [118, 47] on div at bounding box center [241, 118] width 482 height 237
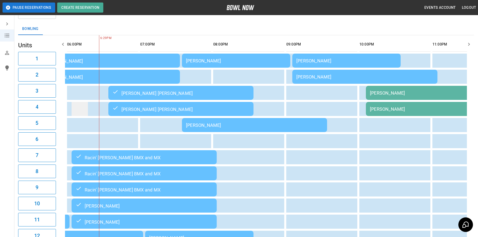
drag, startPoint x: 121, startPoint y: 50, endPoint x: 82, endPoint y: 111, distance: 72.4
click at [82, 111] on td "sticky table" at bounding box center [80, 109] width 16 height 14
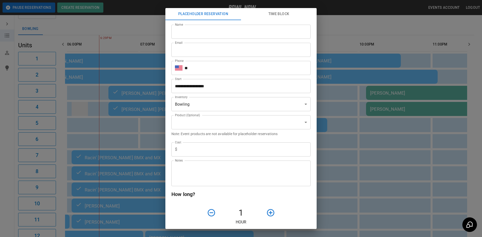
type input "**********"
drag, startPoint x: 110, startPoint y: 98, endPoint x: 110, endPoint y: 69, distance: 29.5
click at [108, 98] on div "**********" at bounding box center [241, 118] width 482 height 237
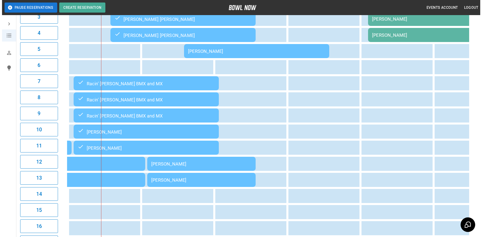
scroll to position [101, 0]
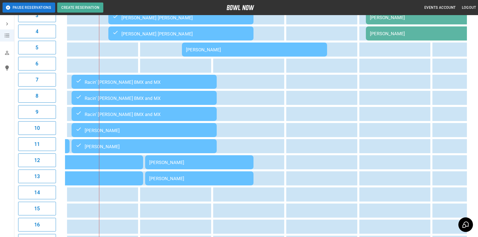
click at [208, 162] on div "[PERSON_NAME]" at bounding box center [199, 162] width 100 height 5
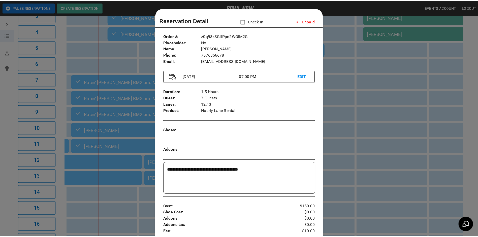
scroll to position [8, 0]
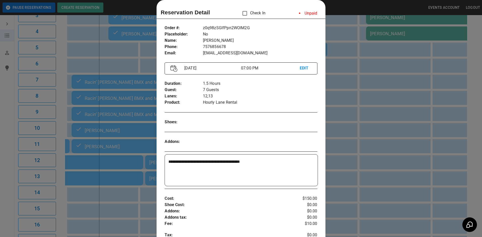
click at [334, 113] on div at bounding box center [241, 118] width 482 height 237
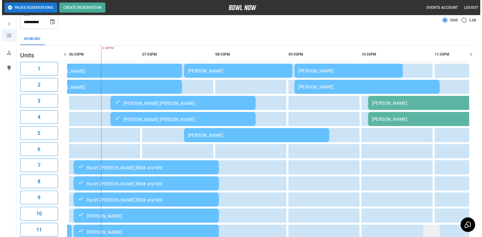
scroll to position [0, 0]
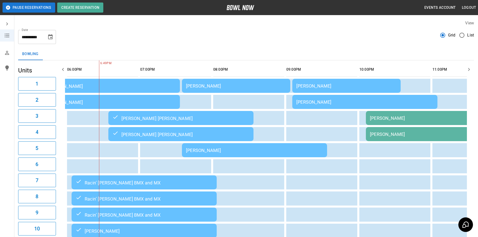
click at [348, 100] on div "[PERSON_NAME]" at bounding box center [364, 101] width 137 height 5
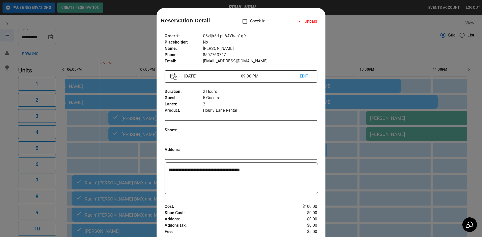
scroll to position [8, 0]
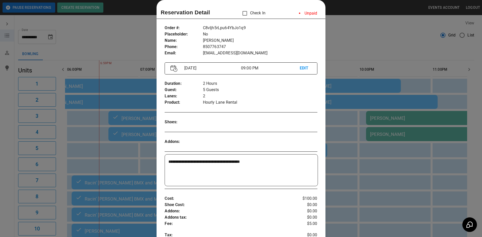
drag, startPoint x: 334, startPoint y: 130, endPoint x: 375, endPoint y: 126, distance: 40.9
click at [334, 129] on div at bounding box center [241, 118] width 482 height 237
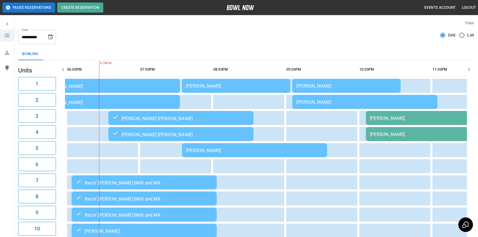
click at [399, 125] on td "[PERSON_NAME]" at bounding box center [438, 118] width 145 height 14
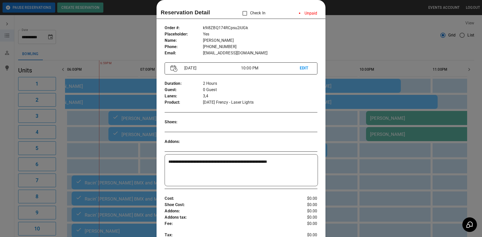
click at [371, 171] on div at bounding box center [241, 118] width 482 height 237
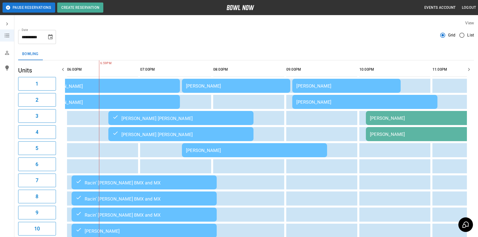
click at [348, 101] on div "[PERSON_NAME]" at bounding box center [364, 101] width 137 height 5
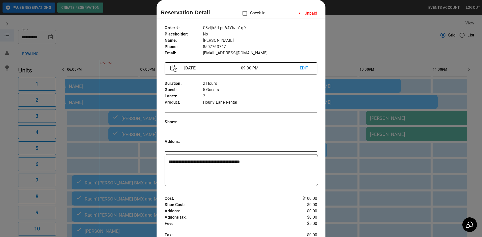
click at [346, 93] on div at bounding box center [241, 118] width 482 height 237
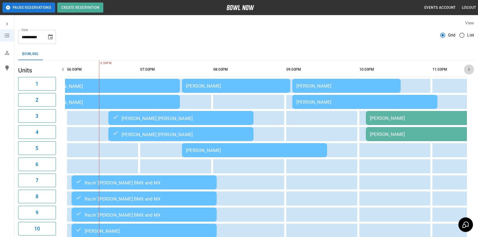
click at [468, 68] on icon "button" at bounding box center [469, 69] width 6 height 6
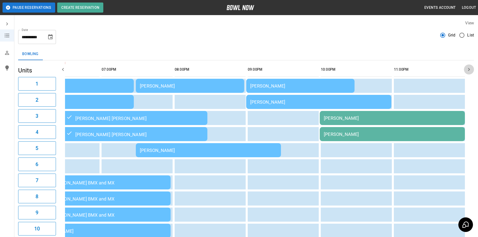
scroll to position [0, 688]
click at [468, 68] on icon "button" at bounding box center [469, 69] width 6 height 6
click at [54, 37] on button "Choose date, selected date is Sep 27, 2025" at bounding box center [50, 37] width 10 height 10
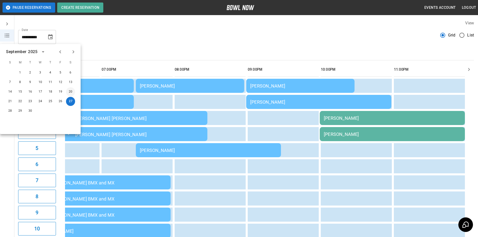
drag, startPoint x: 70, startPoint y: 92, endPoint x: 126, endPoint y: 47, distance: 71.1
click at [70, 92] on button "20" at bounding box center [70, 91] width 9 height 9
click at [229, 38] on div "**********" at bounding box center [246, 35] width 456 height 18
click at [230, 47] on div "**********" at bounding box center [246, 226] width 464 height 421
click at [63, 65] on span "F" at bounding box center [60, 63] width 9 height 10
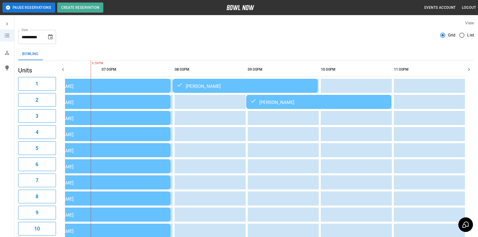
click at [126, 47] on div "**********" at bounding box center [246, 226] width 464 height 421
click at [49, 34] on icon "Choose date, selected date is Sep 20, 2025" at bounding box center [50, 36] width 5 height 5
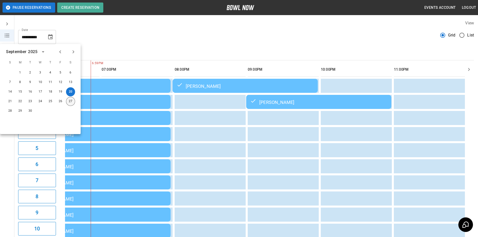
click at [73, 98] on button "27" at bounding box center [70, 101] width 9 height 9
type input "**********"
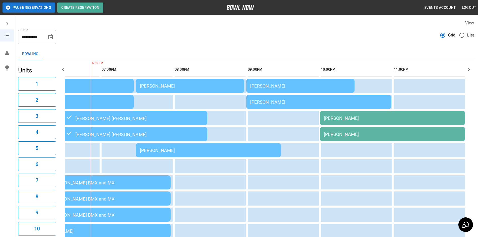
click at [332, 52] on div "Bowling" at bounding box center [246, 54] width 456 height 12
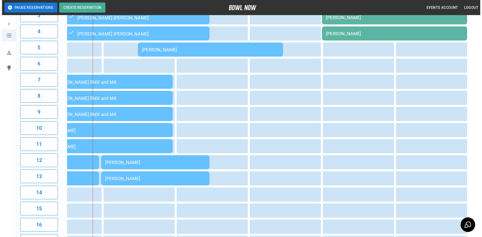
scroll to position [126, 0]
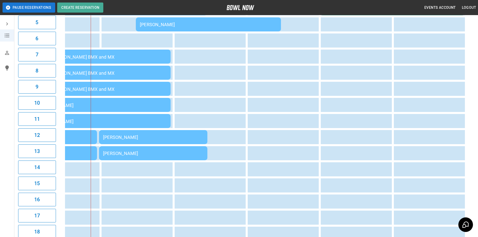
click at [154, 138] on div "[PERSON_NAME]" at bounding box center [153, 137] width 100 height 5
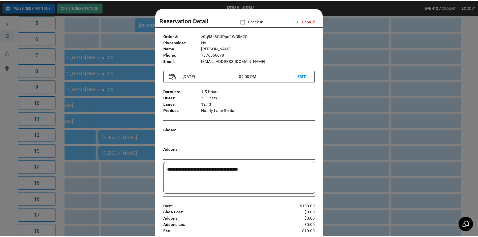
scroll to position [8, 0]
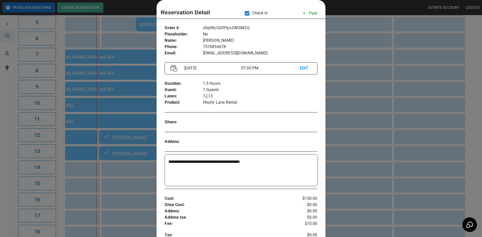
click at [349, 68] on div at bounding box center [241, 118] width 482 height 237
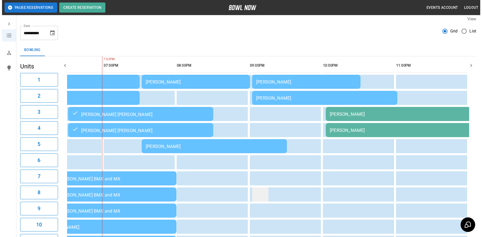
scroll to position [0, 0]
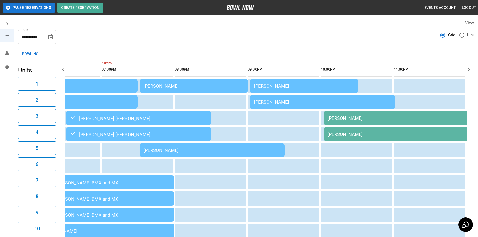
click at [251, 149] on div "[PERSON_NAME]" at bounding box center [212, 150] width 137 height 5
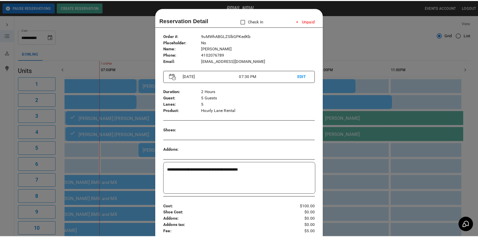
scroll to position [8, 0]
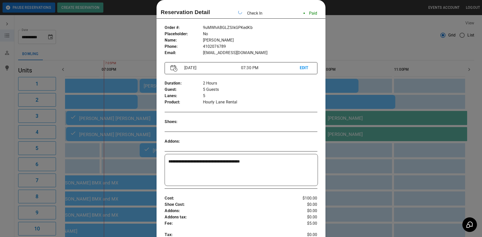
click at [382, 43] on div at bounding box center [241, 118] width 482 height 237
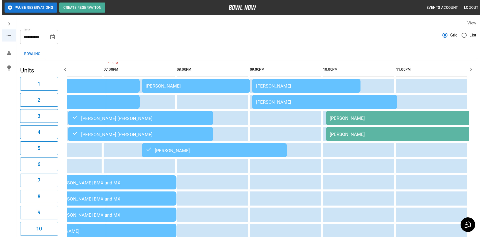
scroll to position [0, 685]
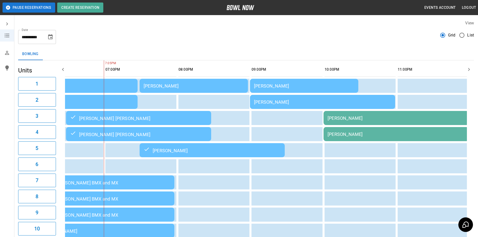
click at [236, 89] on td "[PERSON_NAME]" at bounding box center [194, 86] width 108 height 14
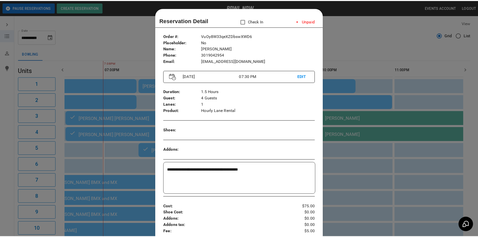
scroll to position [8, 0]
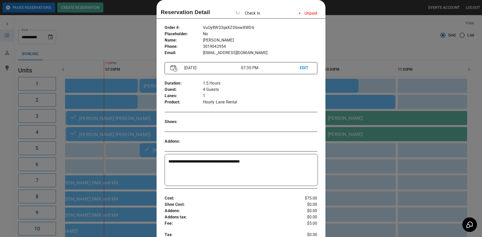
click at [368, 33] on div at bounding box center [241, 118] width 482 height 237
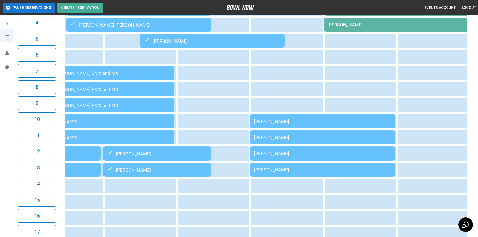
scroll to position [101, 0]
